Goal: Task Accomplishment & Management: Use online tool/utility

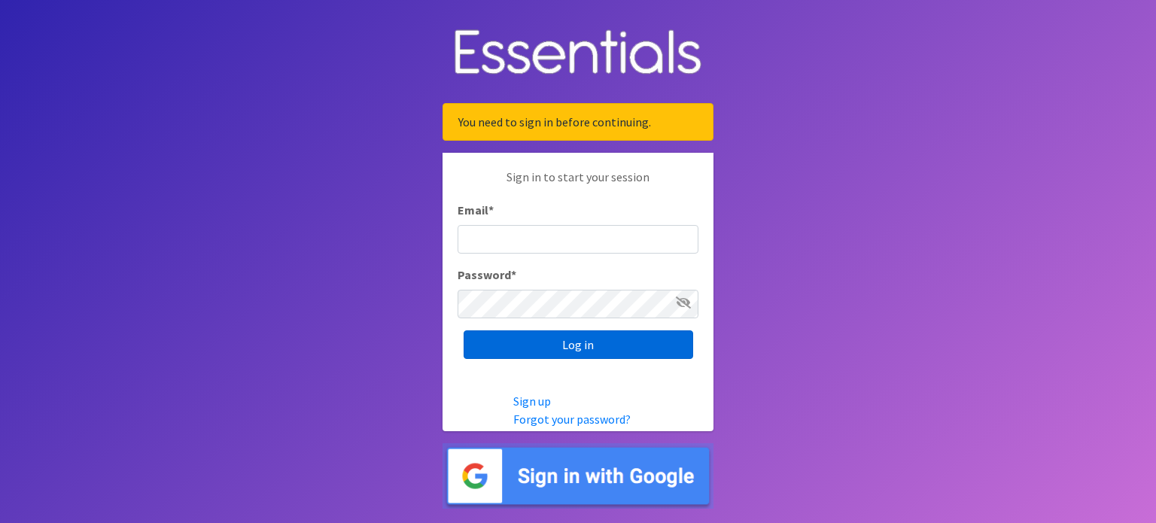
type input "[EMAIL_ADDRESS][DOMAIN_NAME]"
click at [583, 342] on input "Log in" at bounding box center [579, 344] width 230 height 29
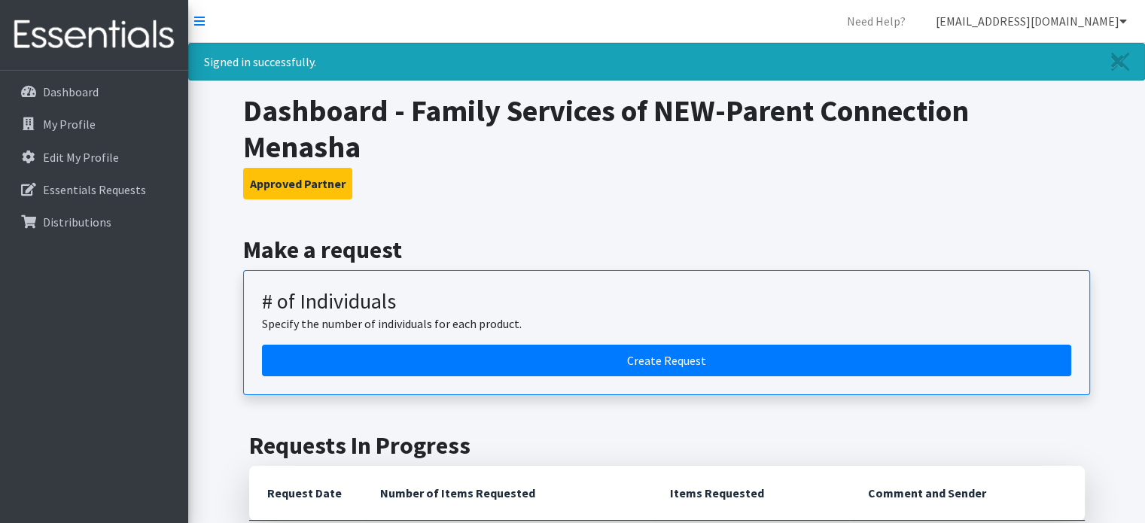
click at [1036, 21] on link "[EMAIL_ADDRESS][DOMAIN_NAME]" at bounding box center [1030, 21] width 215 height 30
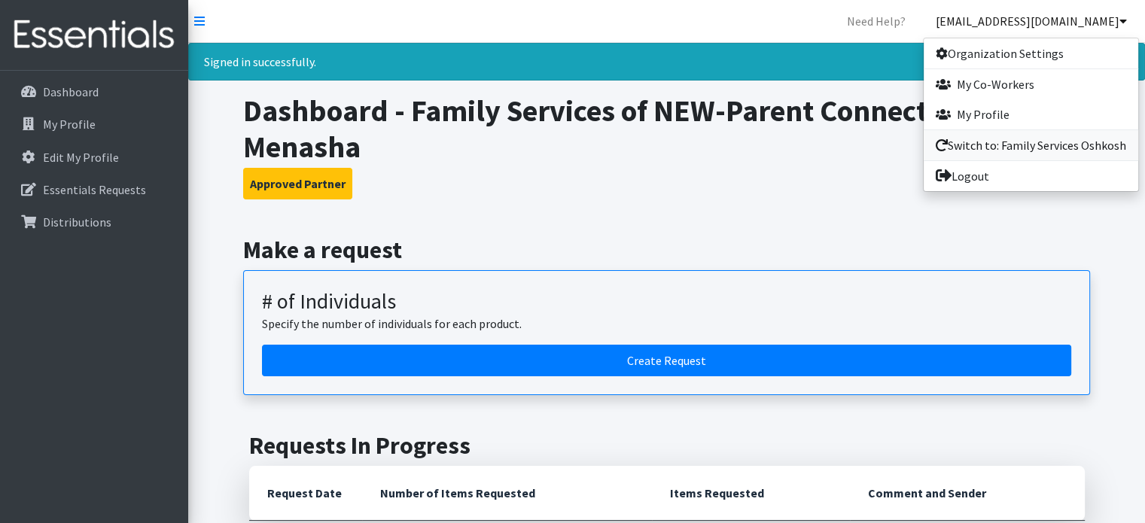
click at [1010, 148] on link "Switch to: Family Services Oshkosh" at bounding box center [1030, 145] width 214 height 30
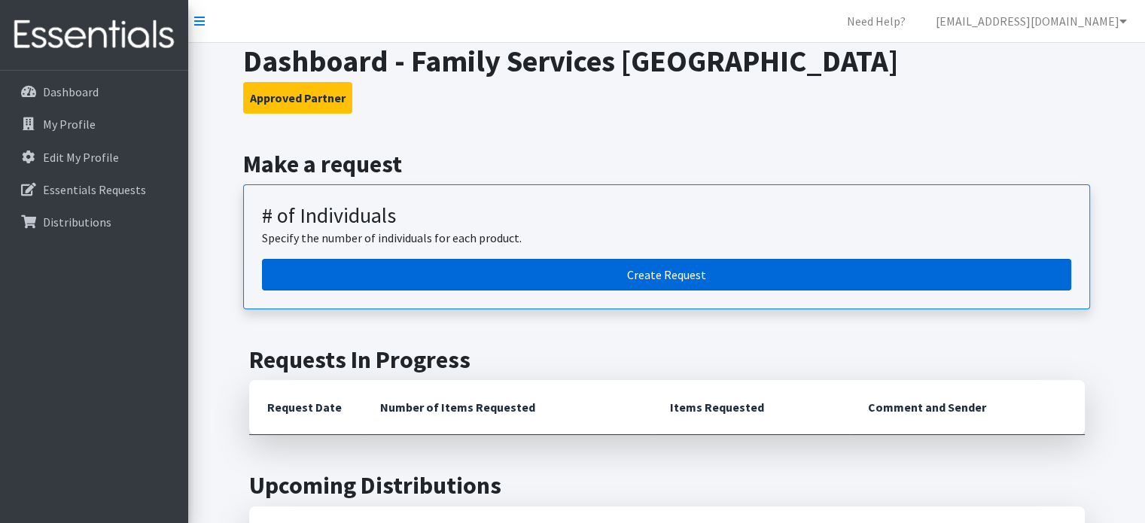
click at [441, 278] on link "Create Request" at bounding box center [666, 275] width 809 height 32
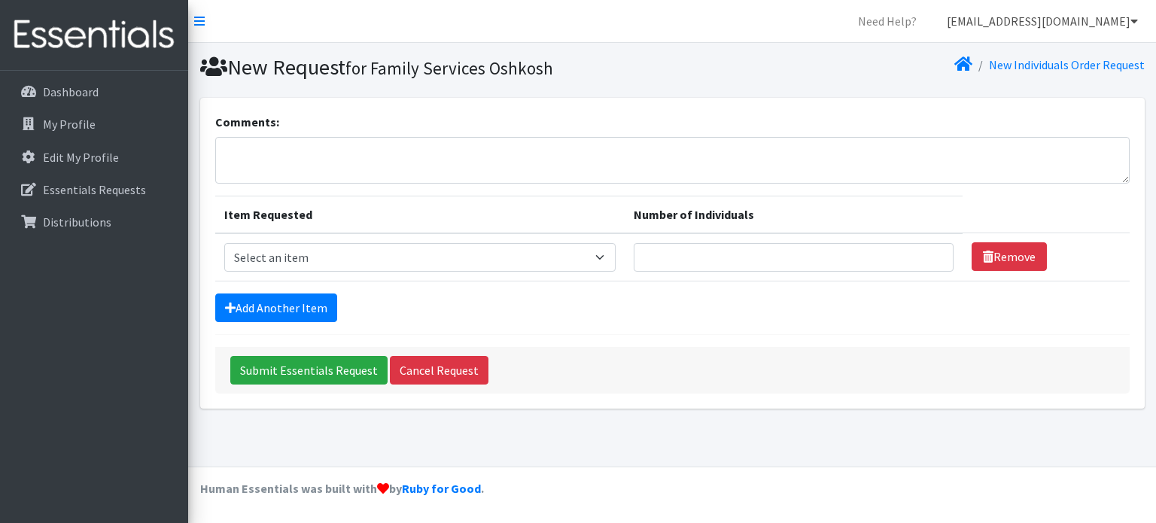
click at [1097, 17] on link "[EMAIL_ADDRESS][DOMAIN_NAME]" at bounding box center [1042, 21] width 215 height 30
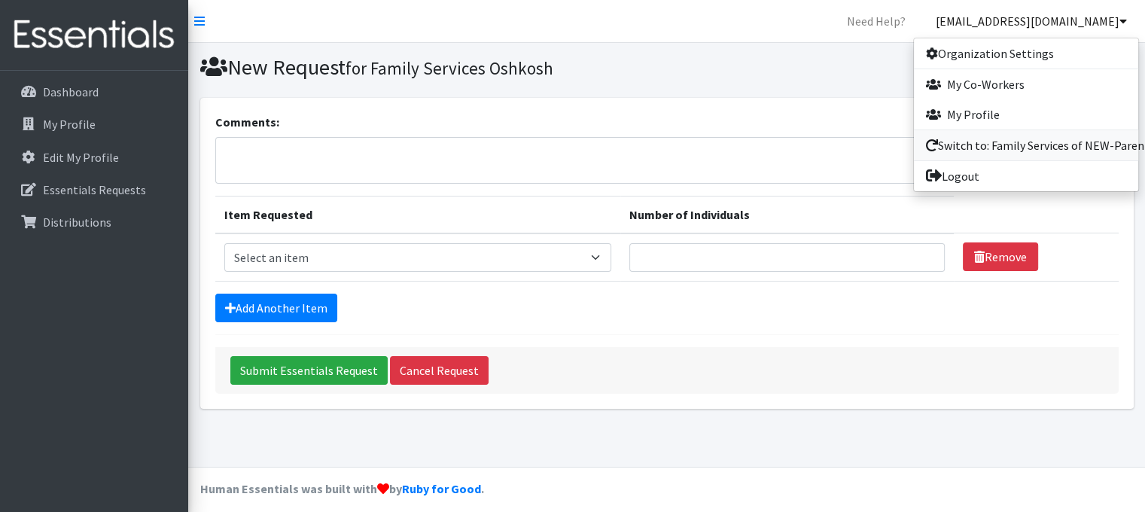
click at [1048, 142] on link "Switch to: Family Services of NEW-Parent Connection Menasha" at bounding box center [1026, 145] width 224 height 30
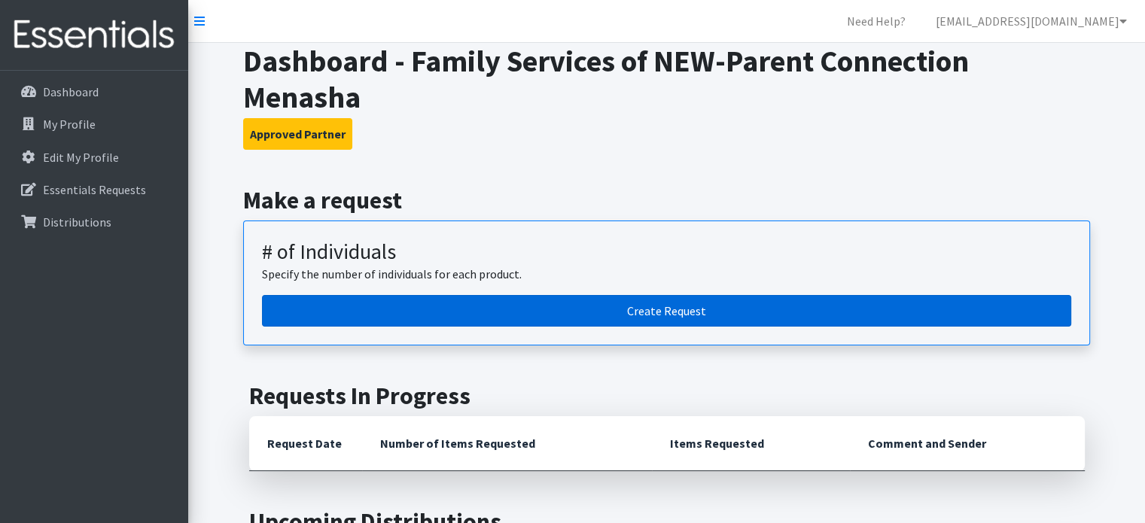
scroll to position [602, 0]
